Goal: Information Seeking & Learning: Learn about a topic

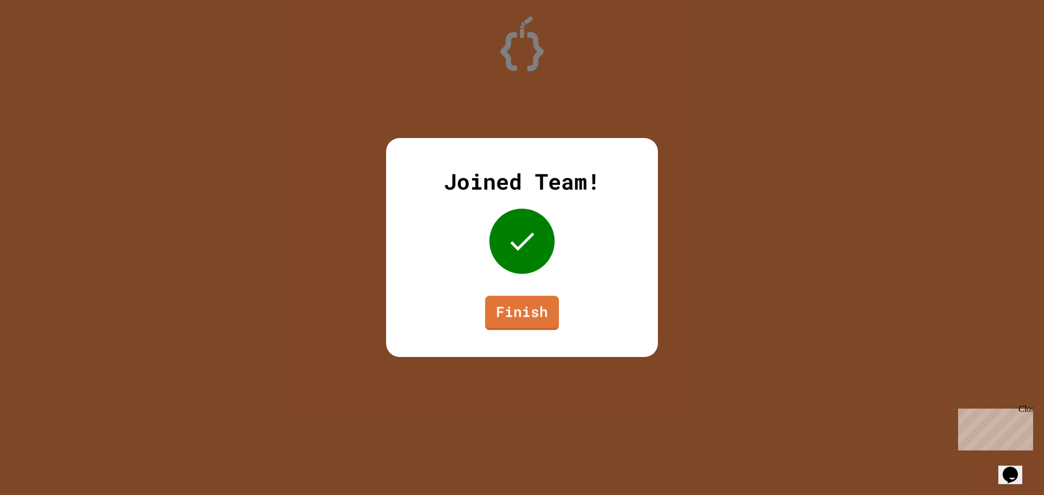
drag, startPoint x: 556, startPoint y: 321, endPoint x: 540, endPoint y: 316, distance: 17.0
click at [540, 316] on link "Finish" at bounding box center [522, 313] width 74 height 34
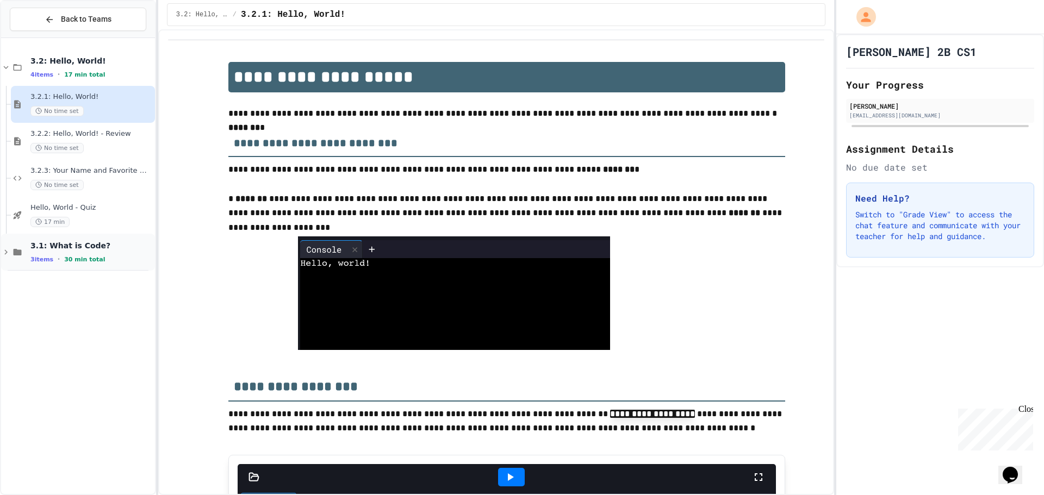
click at [104, 245] on span "3.1: What is Code?" at bounding box center [91, 246] width 122 height 10
click at [94, 210] on span "Hello, World - Quiz" at bounding box center [91, 207] width 122 height 9
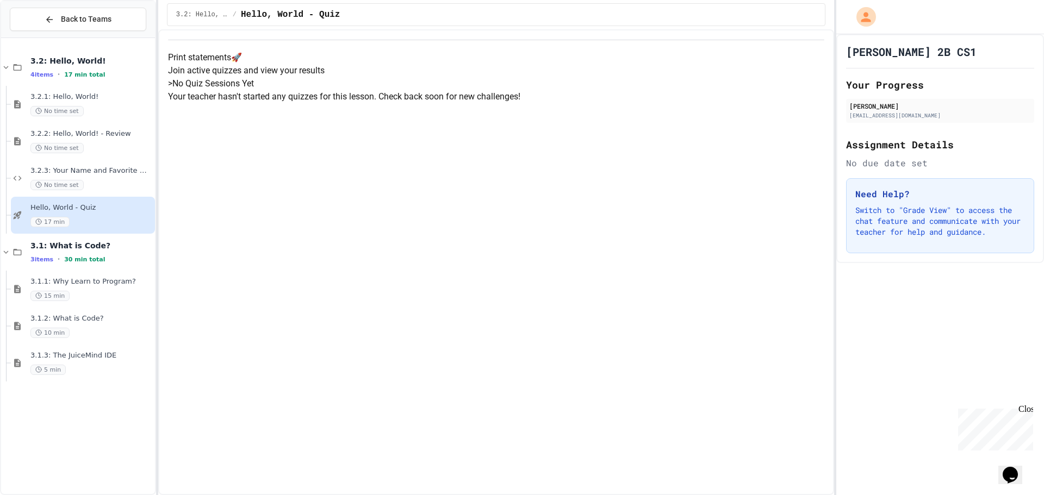
scroll to position [61, 0]
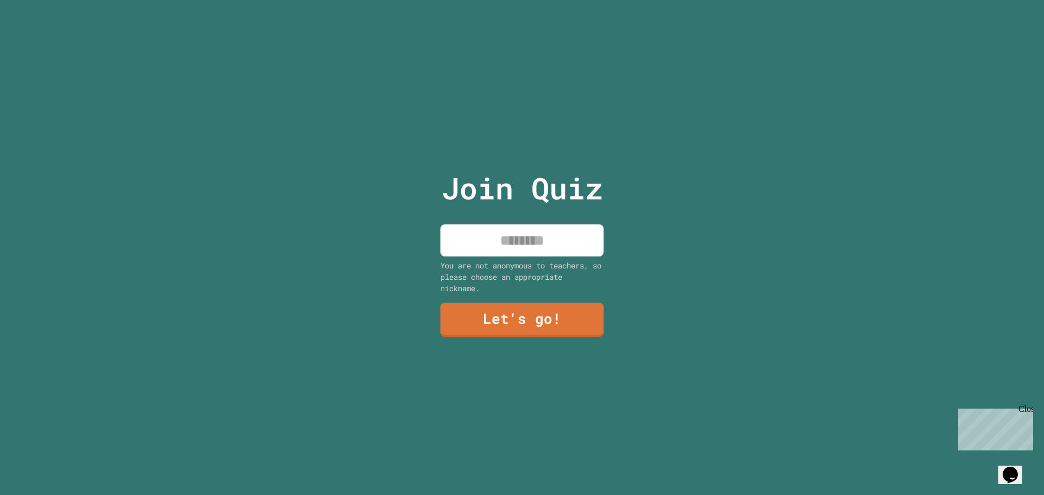
click at [458, 238] on input at bounding box center [521, 241] width 163 height 32
type input "**********"
click at [586, 315] on link "Let's go!" at bounding box center [521, 319] width 149 height 36
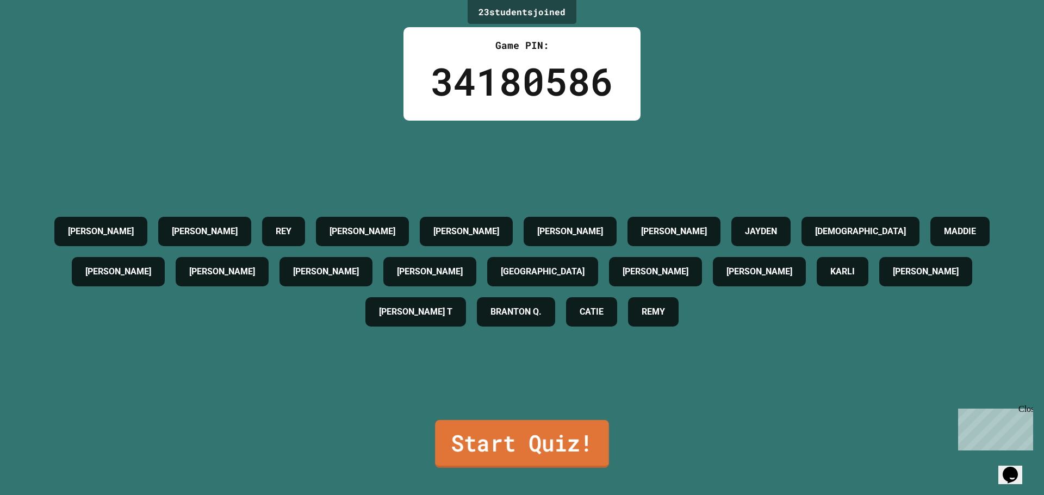
click at [574, 450] on link "Start Quiz!" at bounding box center [522, 444] width 174 height 48
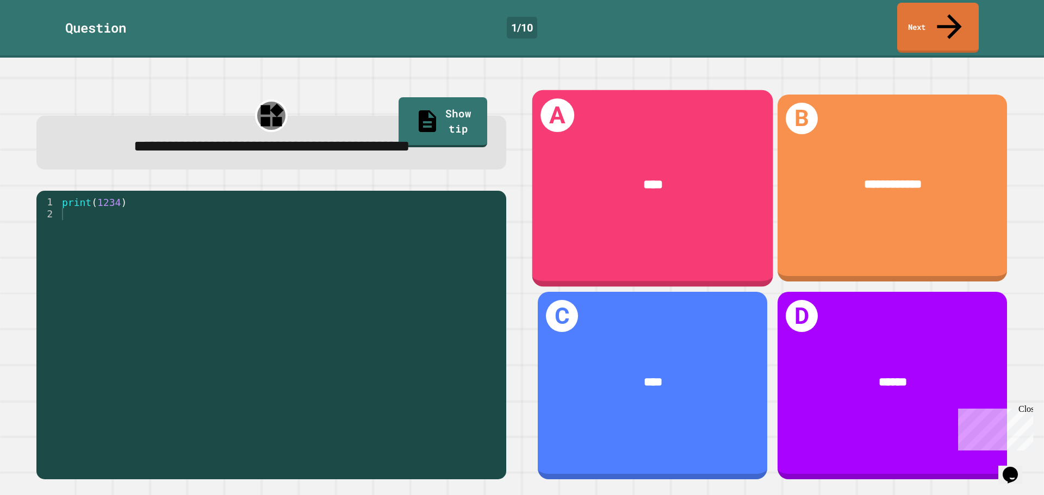
click at [602, 94] on div "A ****" at bounding box center [652, 188] width 241 height 197
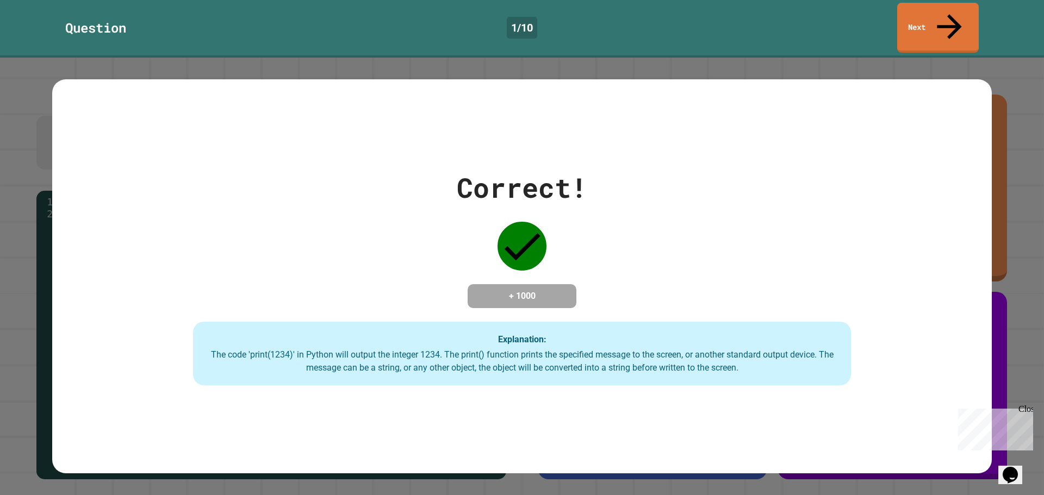
click at [660, 332] on div "Explanation: The code 'print(1234)' in Python will output the integer 1234. The…" at bounding box center [522, 354] width 658 height 64
click at [695, 264] on div "Correct! + 1000 Explanation: The code 'print(1234)' in Python will output the i…" at bounding box center [521, 276] width 939 height 219
click at [929, 4] on link "Next" at bounding box center [938, 28] width 82 height 50
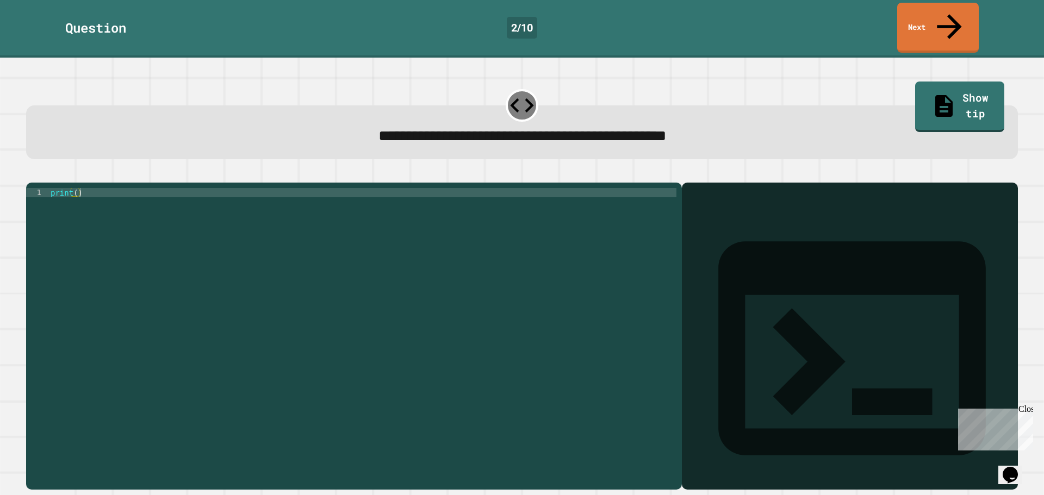
click at [72, 188] on div "print ( )" at bounding box center [362, 336] width 628 height 296
drag, startPoint x: 792, startPoint y: 201, endPoint x: 783, endPoint y: 197, distance: 9.8
click at [783, 197] on div "Output shell" at bounding box center [850, 356] width 336 height 346
click at [755, 201] on div "Output shell" at bounding box center [850, 356] width 336 height 346
drag, startPoint x: 743, startPoint y: 189, endPoint x: 706, endPoint y: 193, distance: 37.7
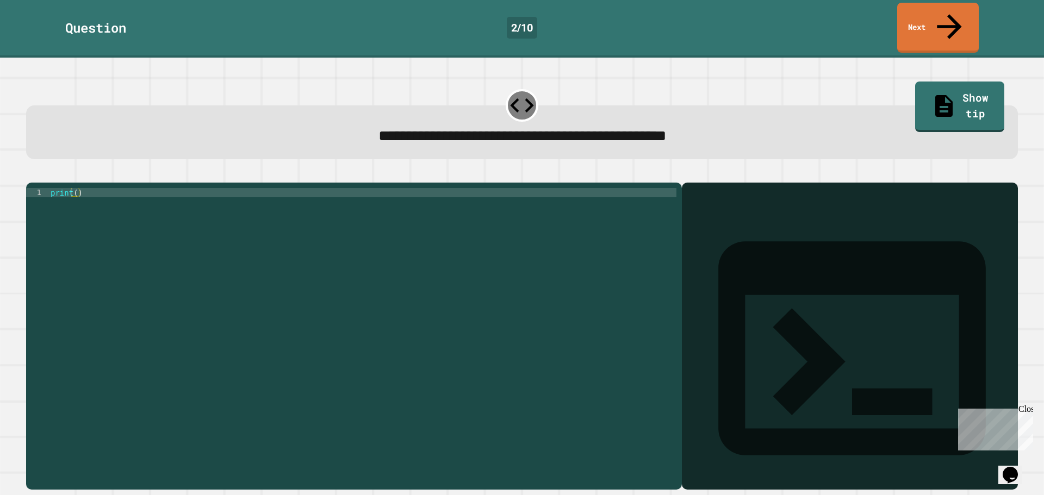
click at [76, 188] on div "print ( )" at bounding box center [362, 336] width 628 height 296
type textarea "**********"
click at [943, 10] on link "Next" at bounding box center [938, 27] width 80 height 53
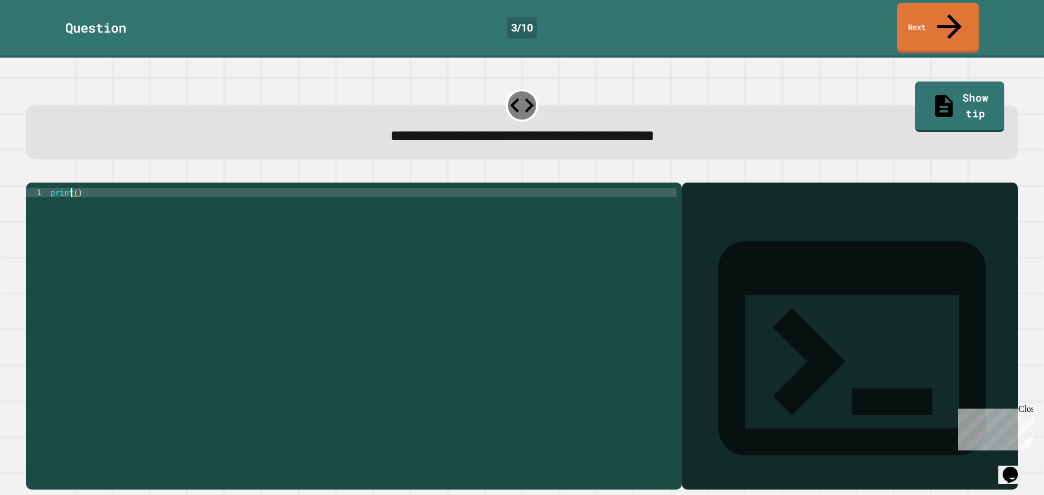
click at [72, 188] on div "print ( )" at bounding box center [362, 336] width 628 height 296
click at [74, 188] on div "print ( )" at bounding box center [362, 336] width 628 height 296
type textarea "**********"
click at [40, 177] on icon "button" at bounding box center [39, 181] width 6 height 8
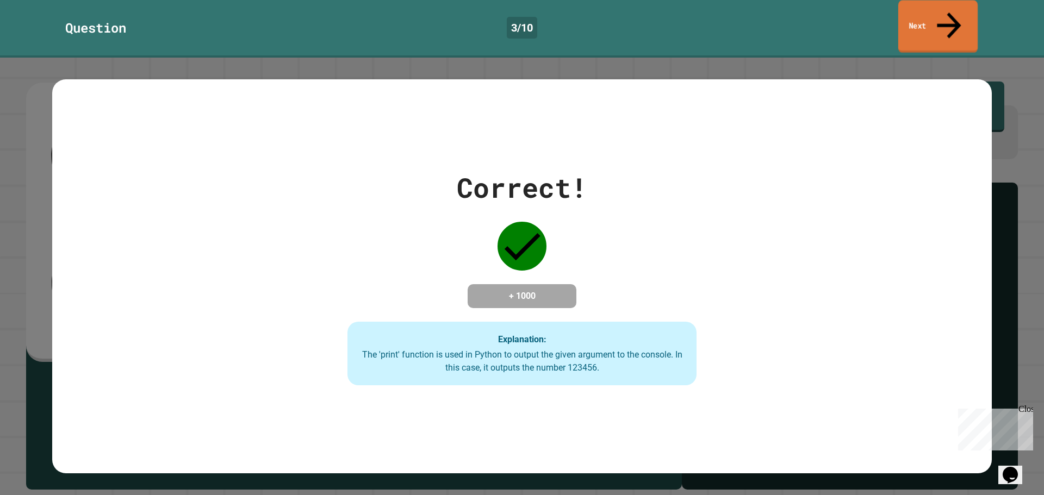
click at [924, 10] on link "Next" at bounding box center [937, 27] width 79 height 53
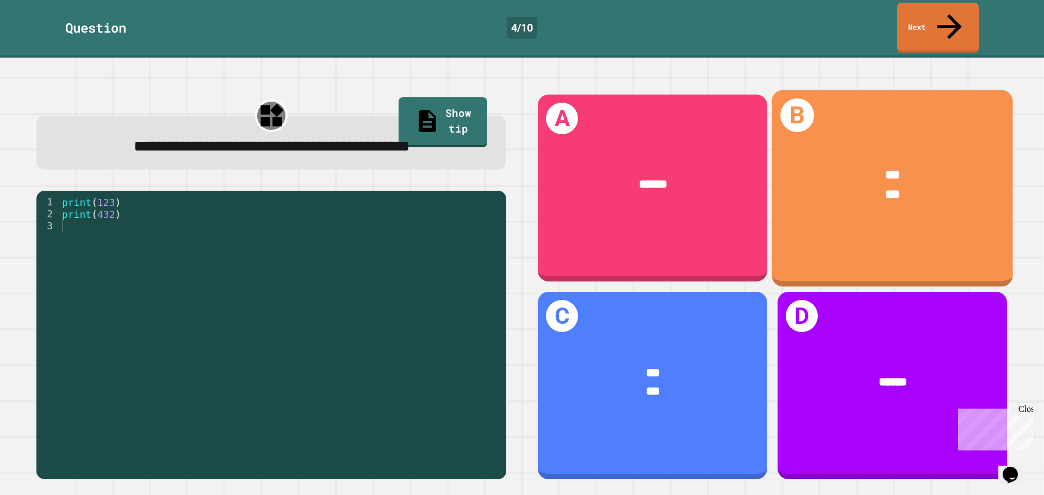
click at [878, 207] on div "*** ***" at bounding box center [892, 184] width 241 height 89
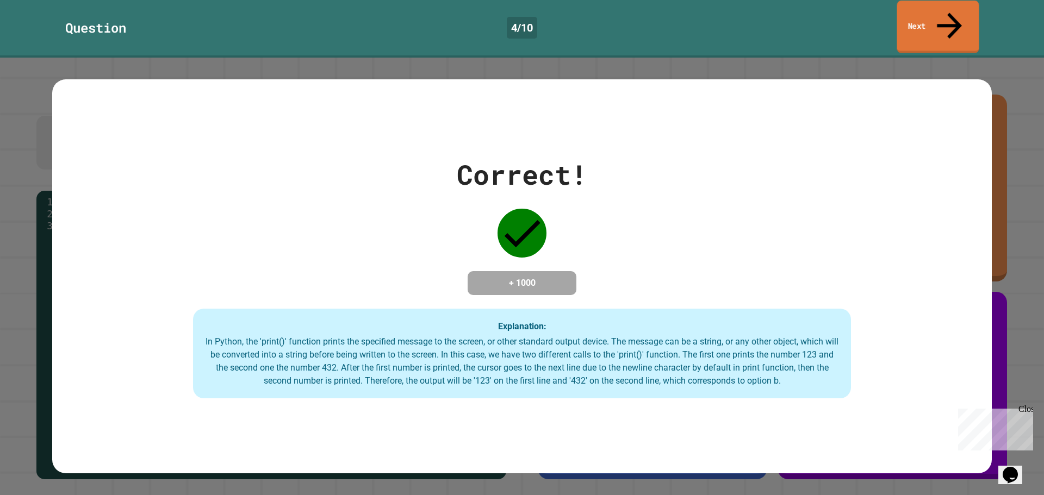
click at [937, 20] on link "Next" at bounding box center [938, 27] width 82 height 53
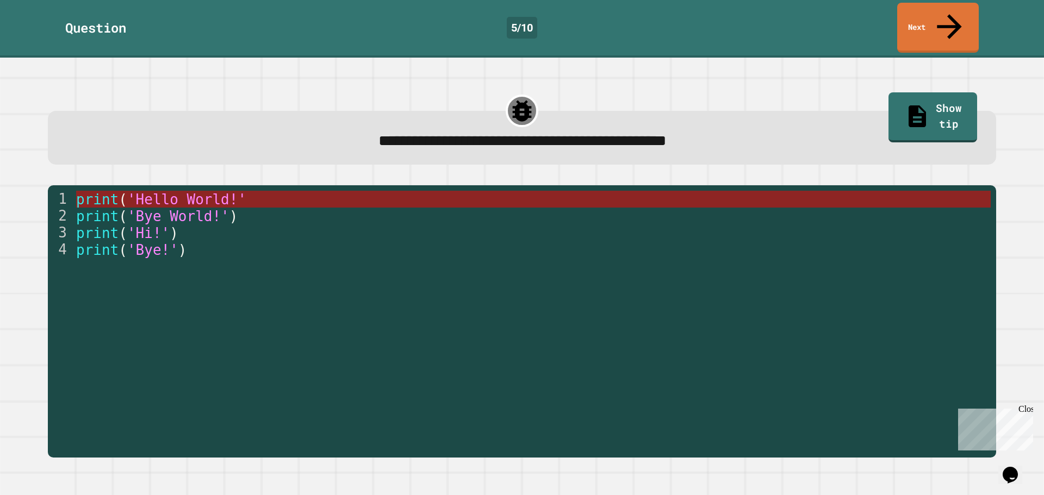
click at [173, 191] on span "'Hello World!'" at bounding box center [186, 199] width 119 height 16
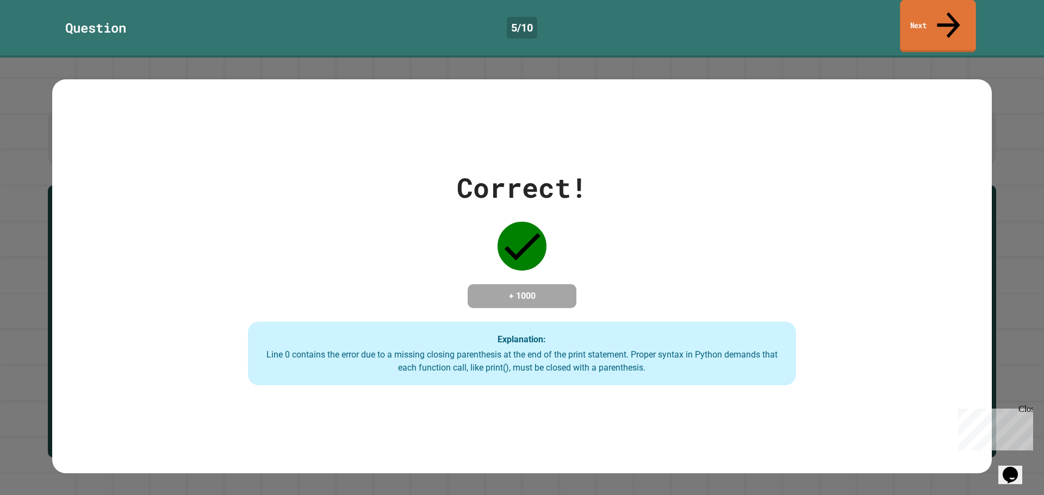
click at [952, 13] on icon at bounding box center [948, 25] width 23 height 26
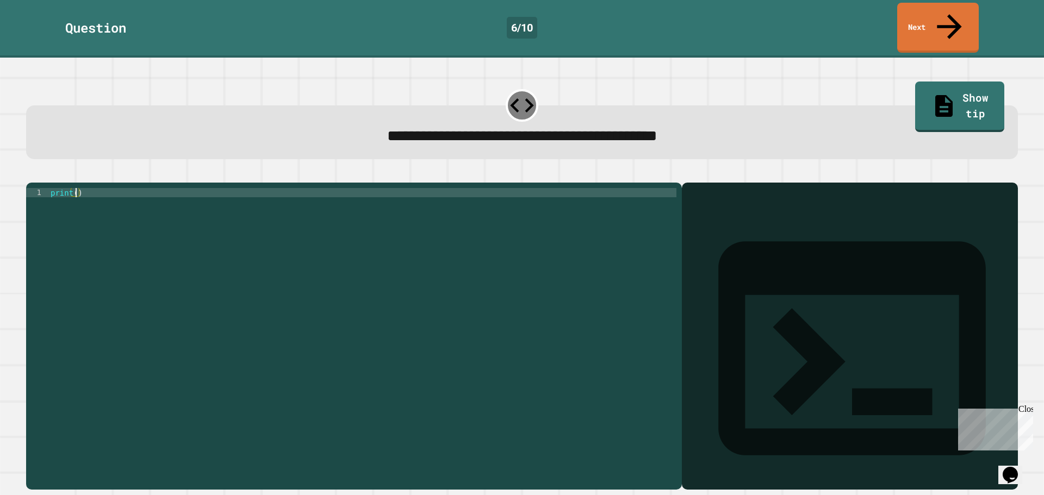
click at [74, 188] on div "print ( )" at bounding box center [362, 336] width 628 height 296
type textarea "**********"
click at [41, 177] on icon "button" at bounding box center [39, 181] width 6 height 8
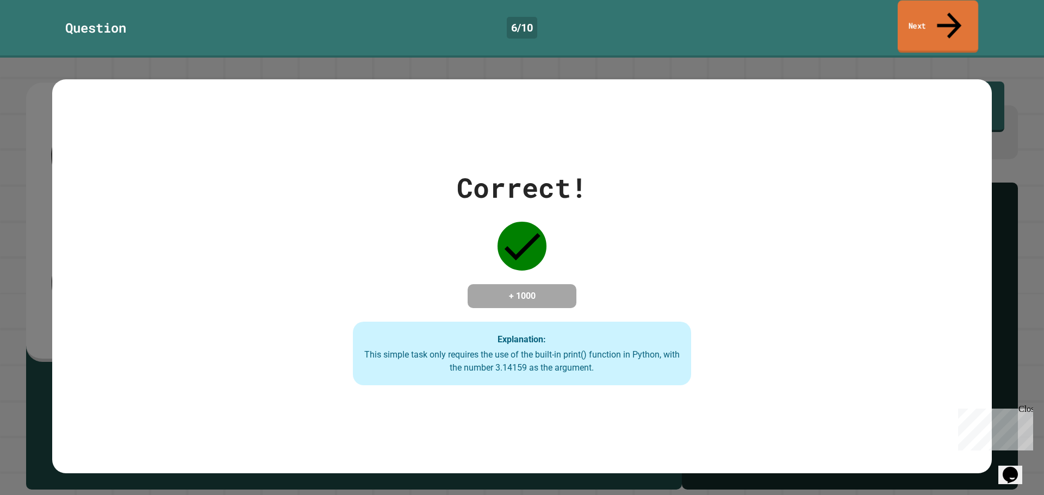
click at [922, 5] on link "Next" at bounding box center [938, 27] width 80 height 53
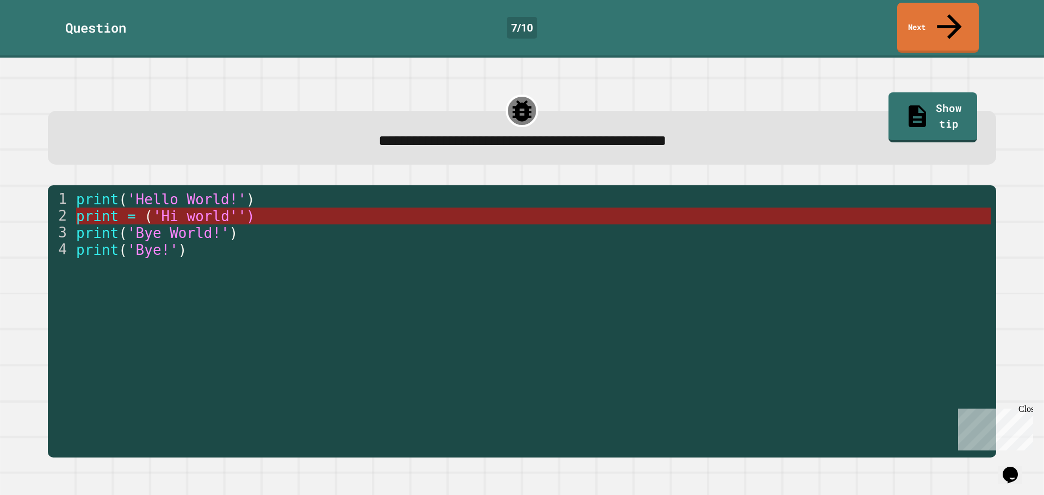
click at [194, 208] on span "'Hi world'')" at bounding box center [203, 216] width 102 height 16
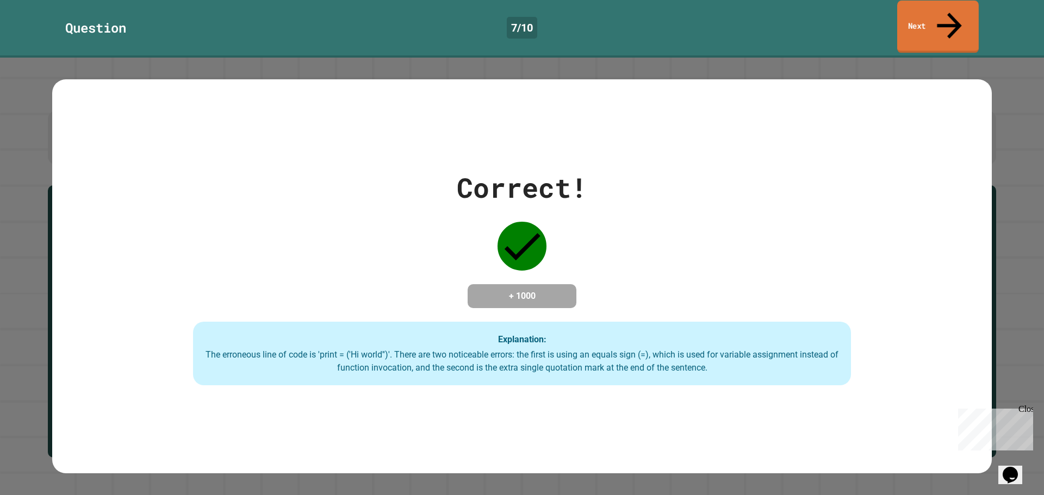
click at [943, 20] on link "Next" at bounding box center [938, 27] width 82 height 53
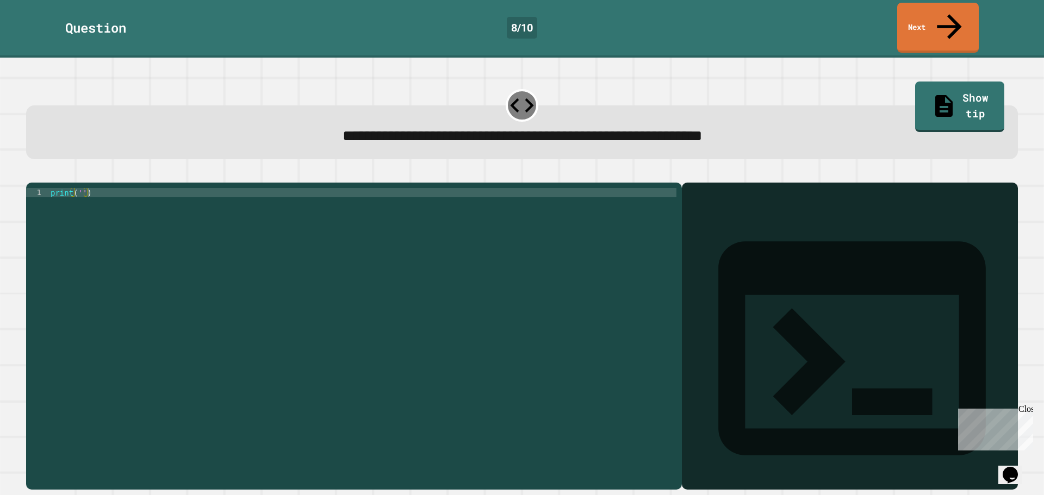
click at [77, 188] on div "print ( '' )" at bounding box center [362, 326] width 628 height 277
click at [79, 188] on div "print ( '' )" at bounding box center [362, 336] width 628 height 296
click at [32, 174] on button "button" at bounding box center [32, 174] width 0 height 0
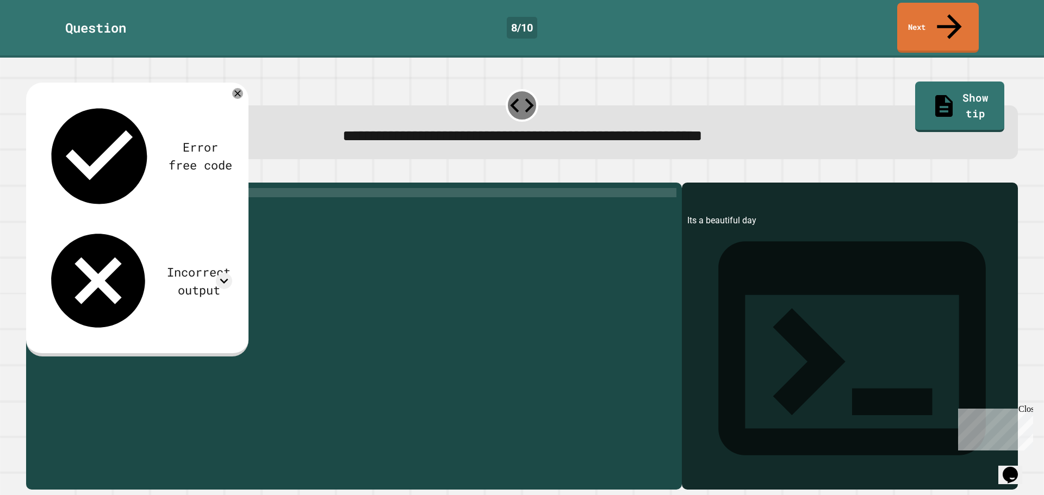
click at [88, 188] on div "print ( 'Its a beautiful day' )" at bounding box center [362, 336] width 628 height 296
type textarea "**********"
click at [32, 174] on button "button" at bounding box center [32, 174] width 0 height 0
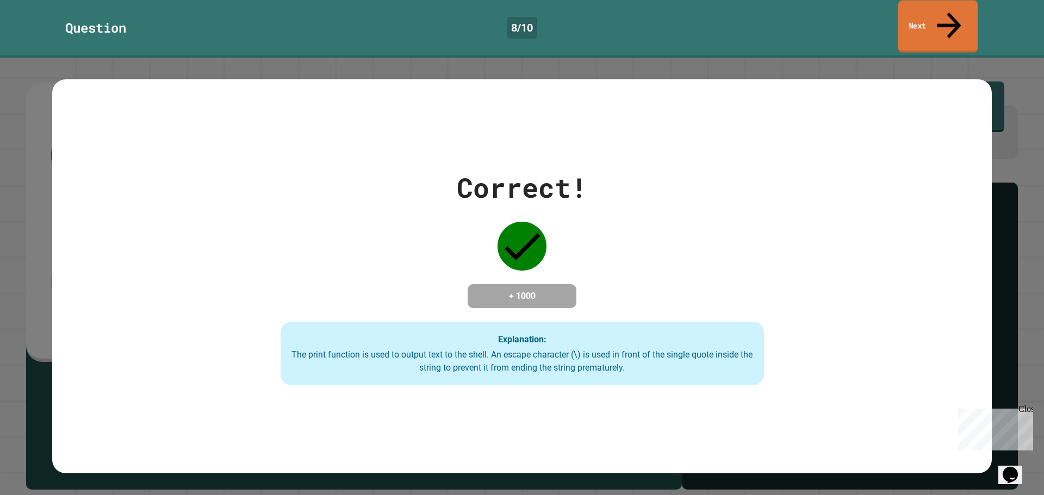
click at [923, 16] on link "Next" at bounding box center [938, 27] width 80 height 53
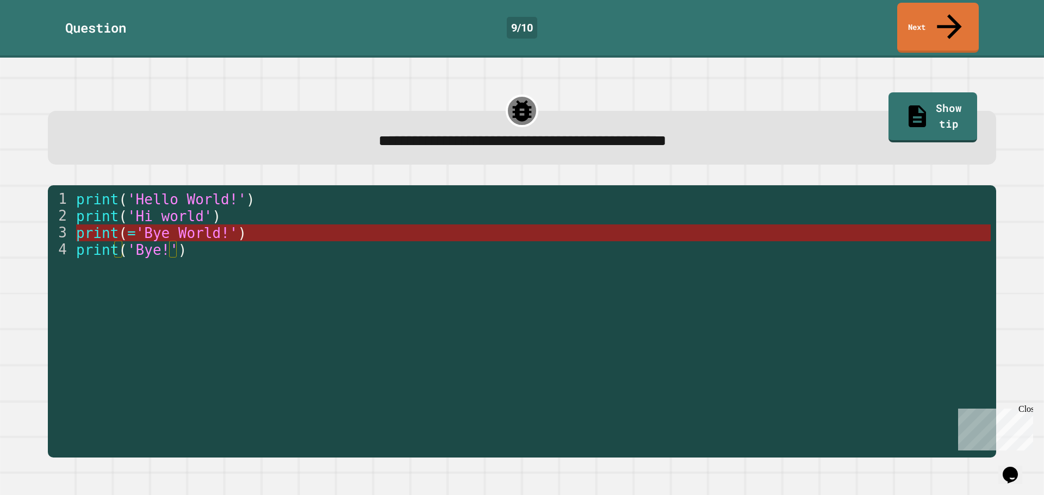
click at [195, 225] on span "'Bye World!'" at bounding box center [186, 233] width 102 height 16
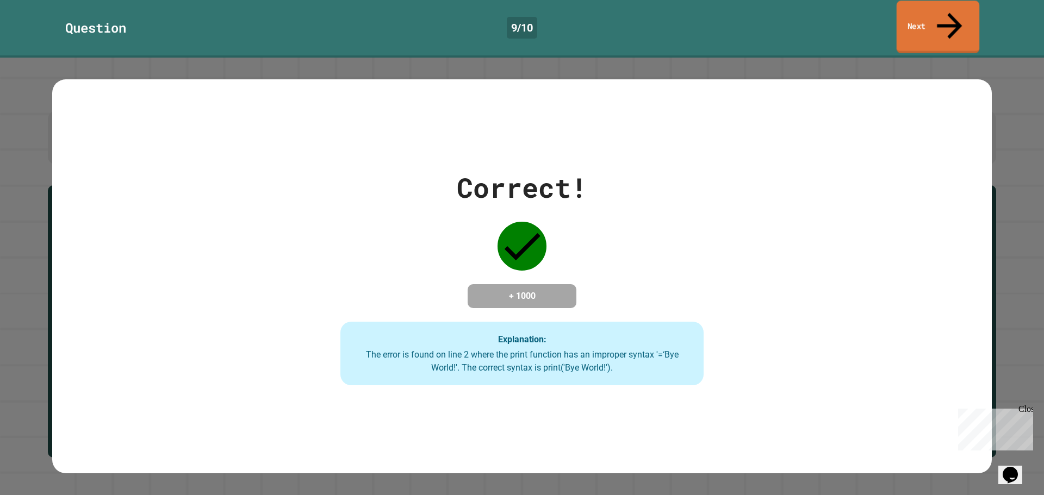
click at [913, 6] on link "Next" at bounding box center [938, 27] width 83 height 53
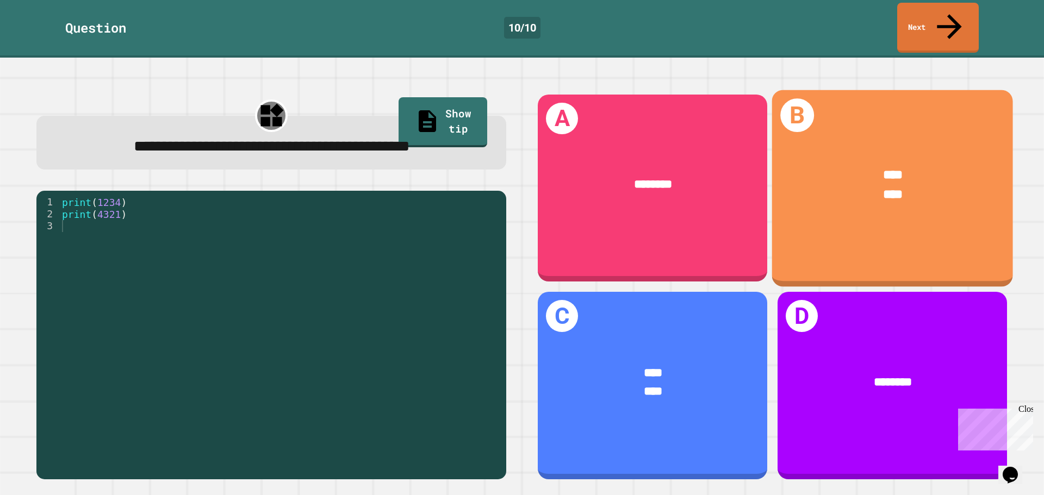
click at [912, 140] on div "**** ****" at bounding box center [892, 184] width 241 height 89
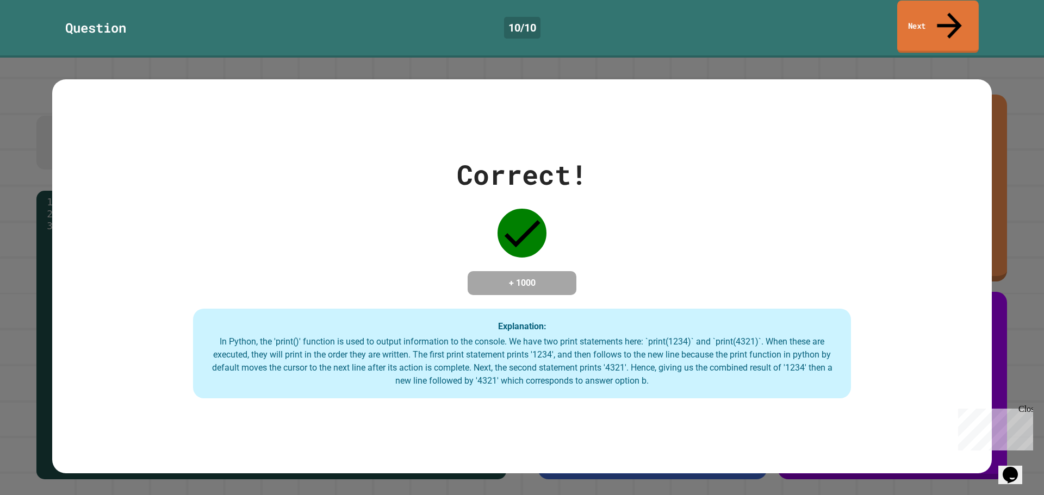
click at [939, 9] on link "Next" at bounding box center [938, 27] width 82 height 53
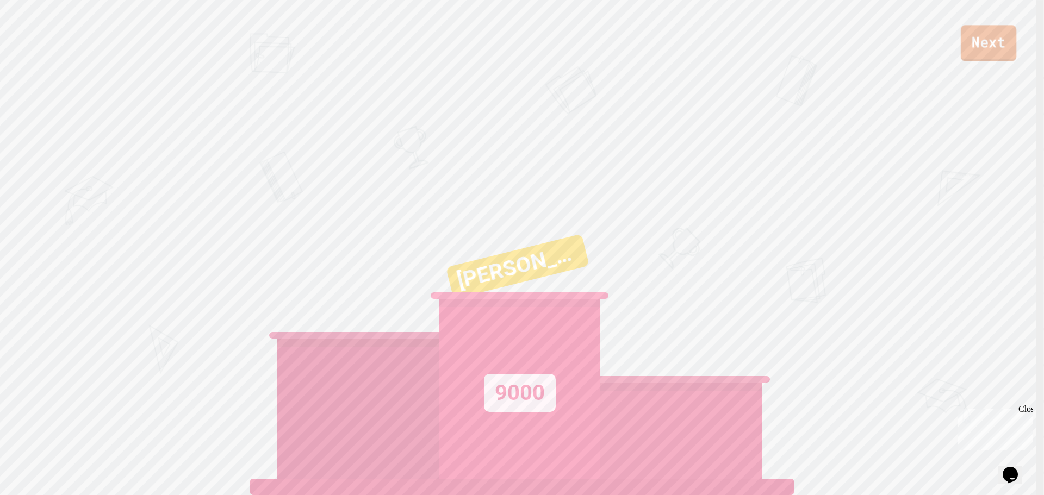
click at [1005, 43] on link "Next" at bounding box center [988, 43] width 55 height 36
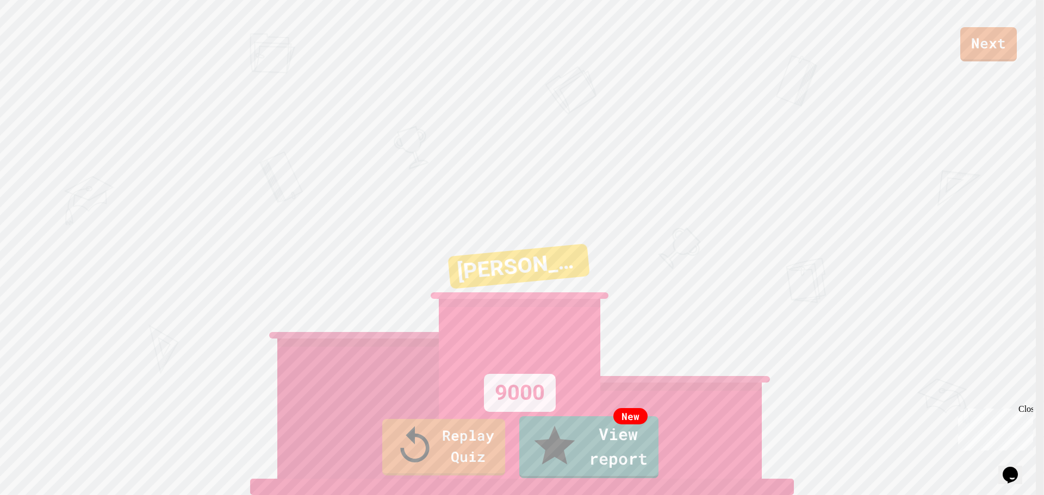
drag, startPoint x: 633, startPoint y: 292, endPoint x: 628, endPoint y: 296, distance: 6.6
click at [583, 449] on link "New View report" at bounding box center [589, 446] width 138 height 65
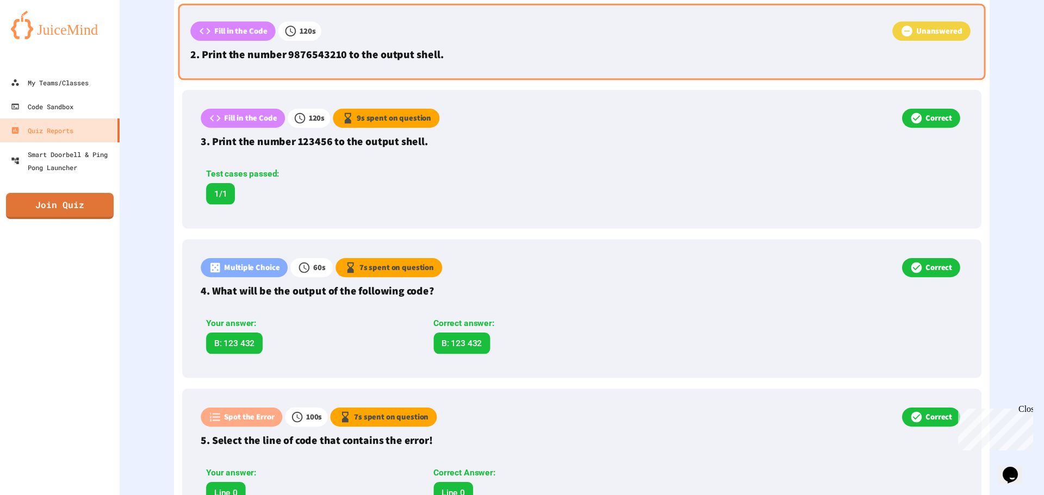
scroll to position [325, 0]
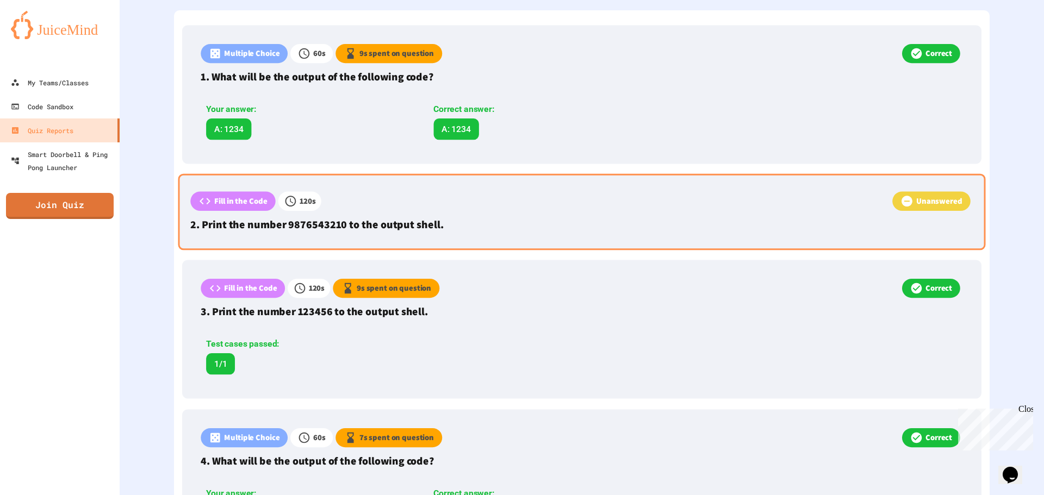
click at [659, 214] on div "Fill in the Code 120 s Unanswered 2. Print the number 9876543210 to the output …" at bounding box center [581, 212] width 807 height 77
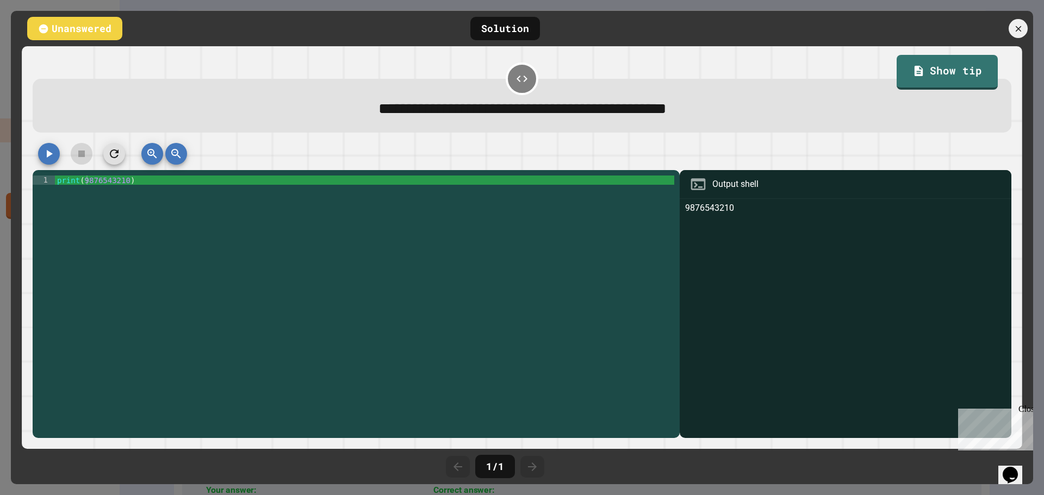
click at [54, 160] on icon "button" at bounding box center [48, 153] width 13 height 13
click at [48, 148] on button "button" at bounding box center [49, 154] width 22 height 22
click at [49, 145] on button "button" at bounding box center [49, 154] width 22 height 22
click at [1012, 23] on icon at bounding box center [1018, 29] width 12 height 12
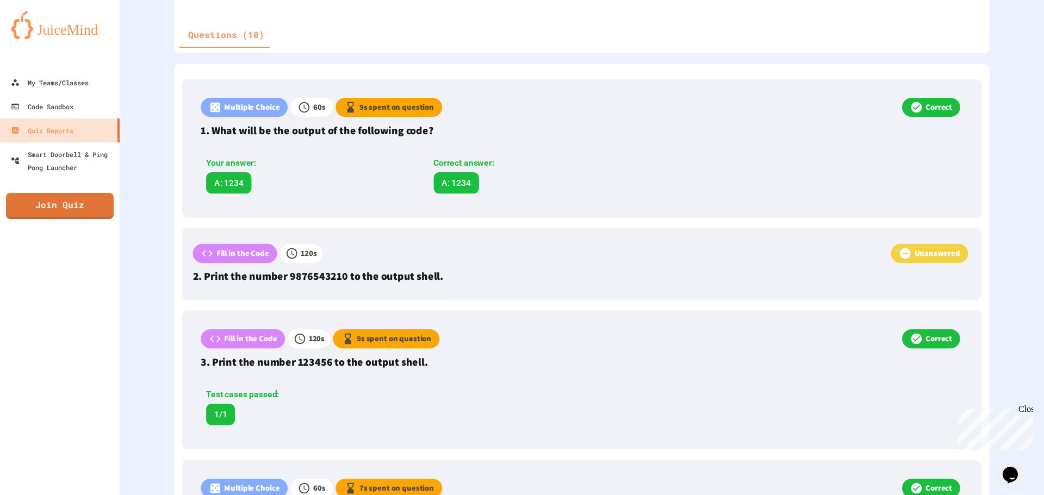
scroll to position [272, 0]
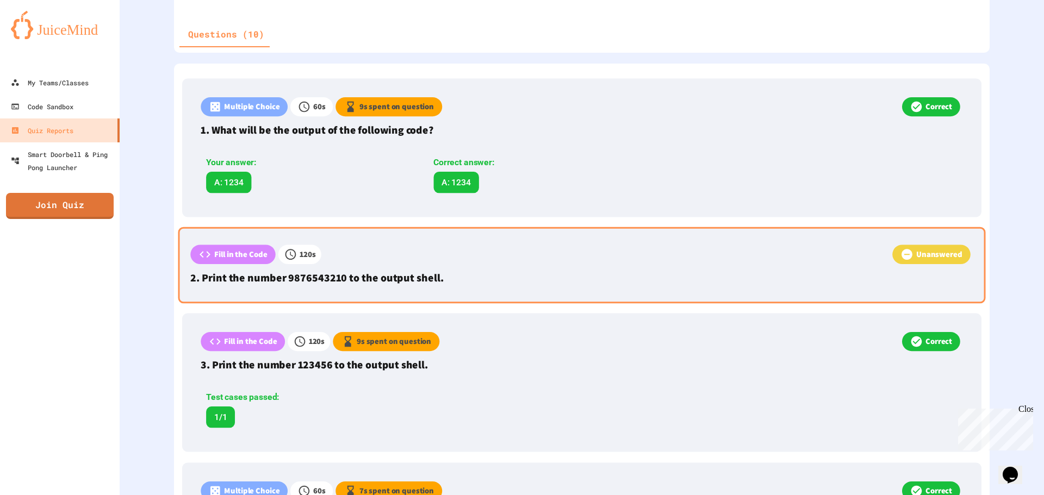
click at [931, 262] on div "Unanswered" at bounding box center [931, 255] width 78 height 20
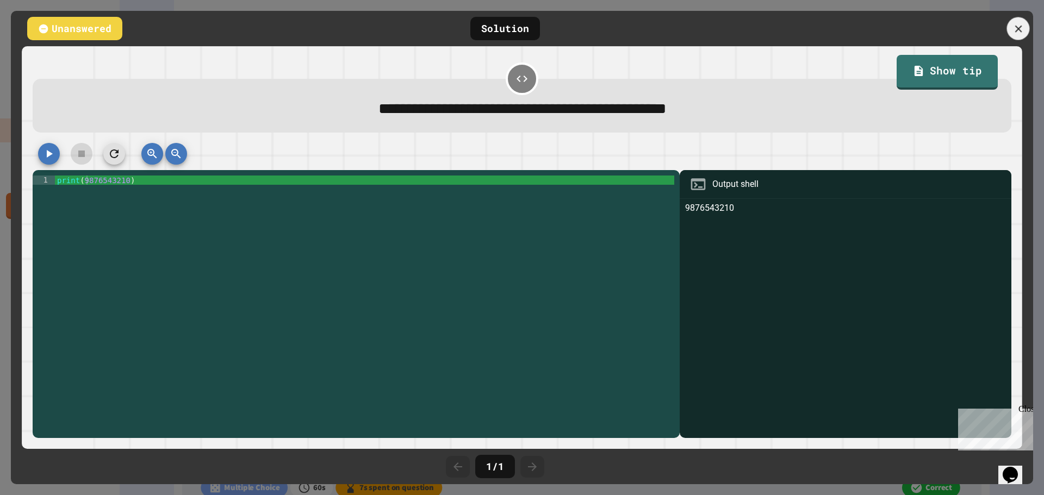
click at [1025, 28] on div at bounding box center [1018, 28] width 23 height 23
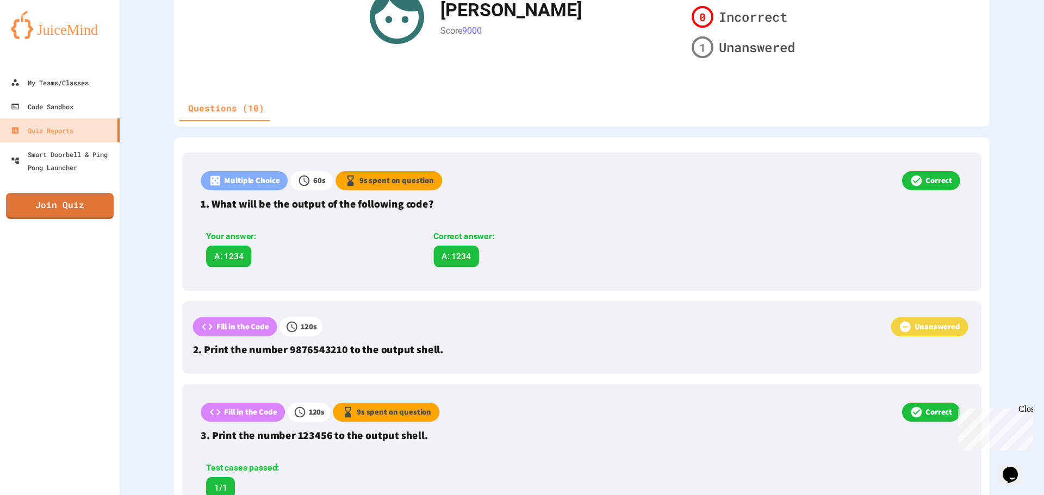
scroll to position [217, 0]
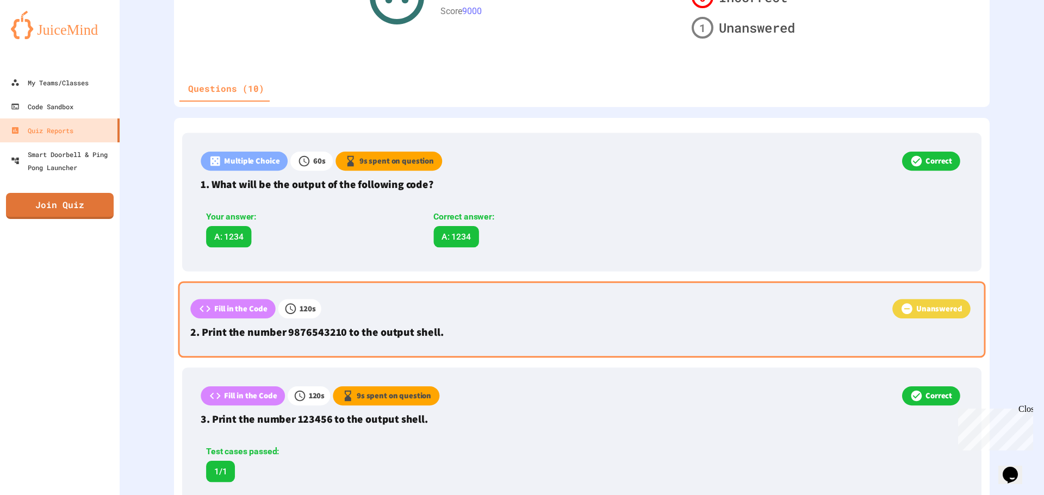
click at [922, 309] on p "Unanswered" at bounding box center [939, 309] width 46 height 12
